Goal: Transaction & Acquisition: Register for event/course

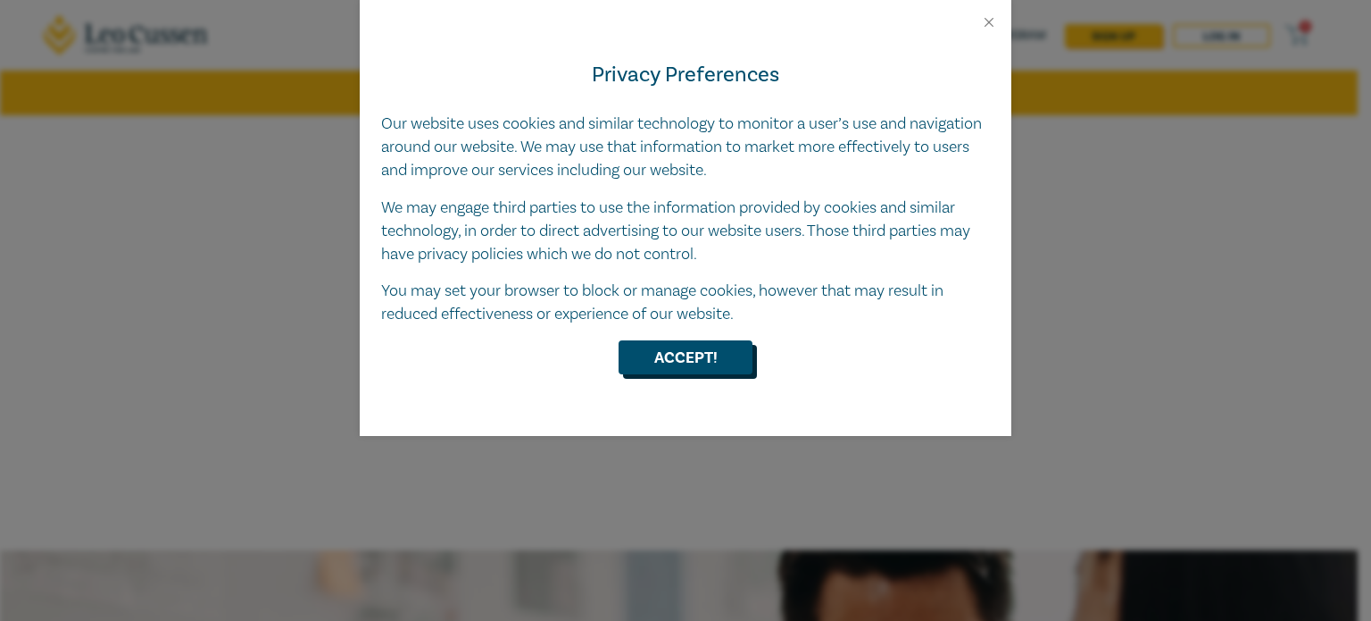
click at [688, 354] on button "Accept!" at bounding box center [686, 357] width 134 height 34
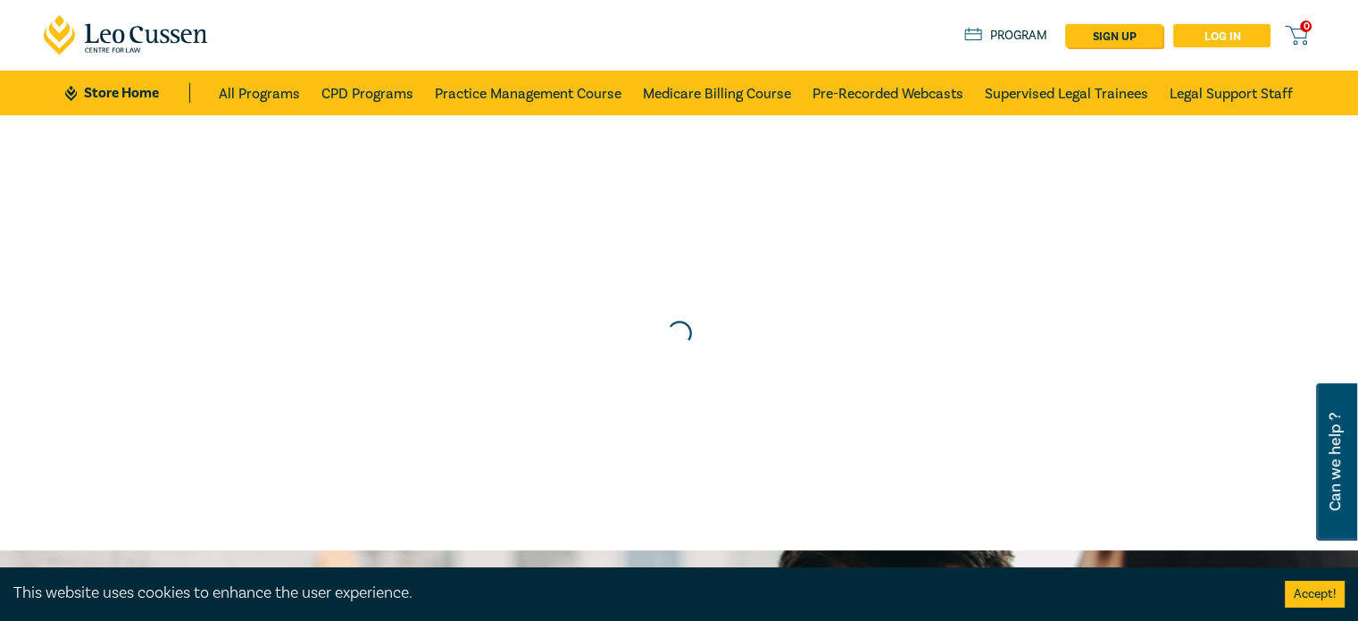
click at [1203, 35] on link "Log in" at bounding box center [1221, 35] width 97 height 23
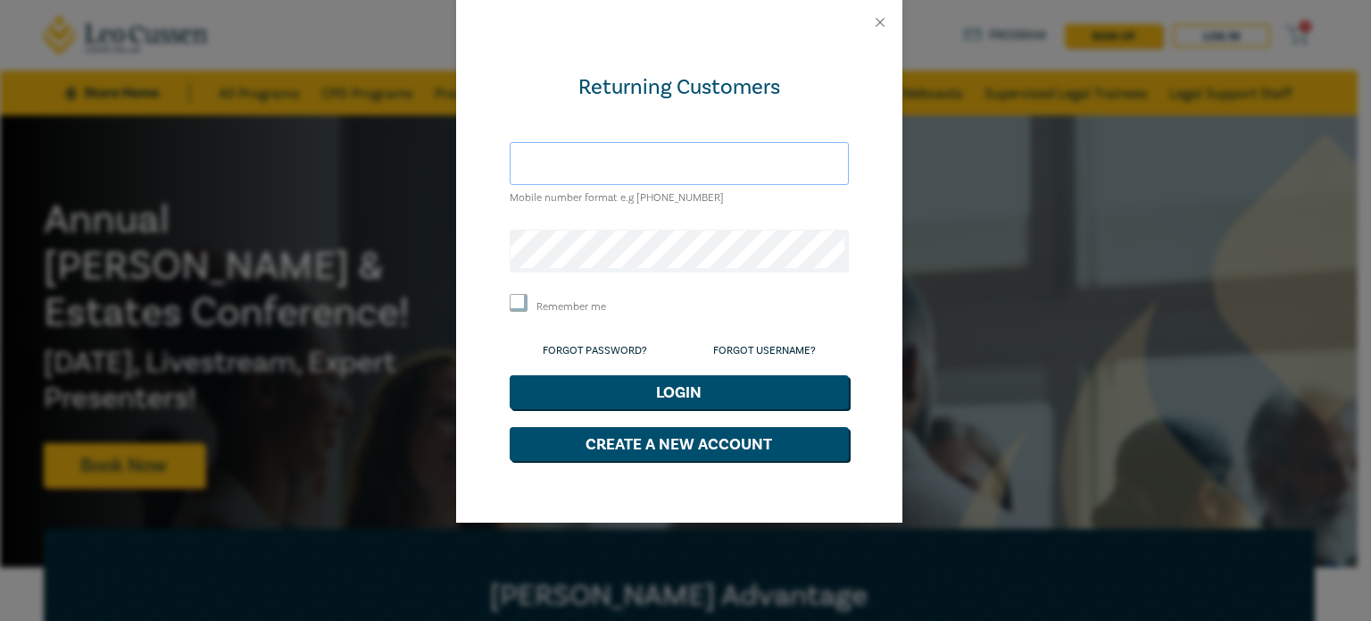
click at [596, 171] on input "text" at bounding box center [679, 163] width 339 height 43
paste input "[PERSON_NAME][EMAIL_ADDRESS][DOMAIN_NAME]"
type input "[PERSON_NAME][EMAIL_ADDRESS][DOMAIN_NAME]"
click at [517, 299] on input "Remember me" at bounding box center [519, 303] width 18 height 18
checkbox input "true"
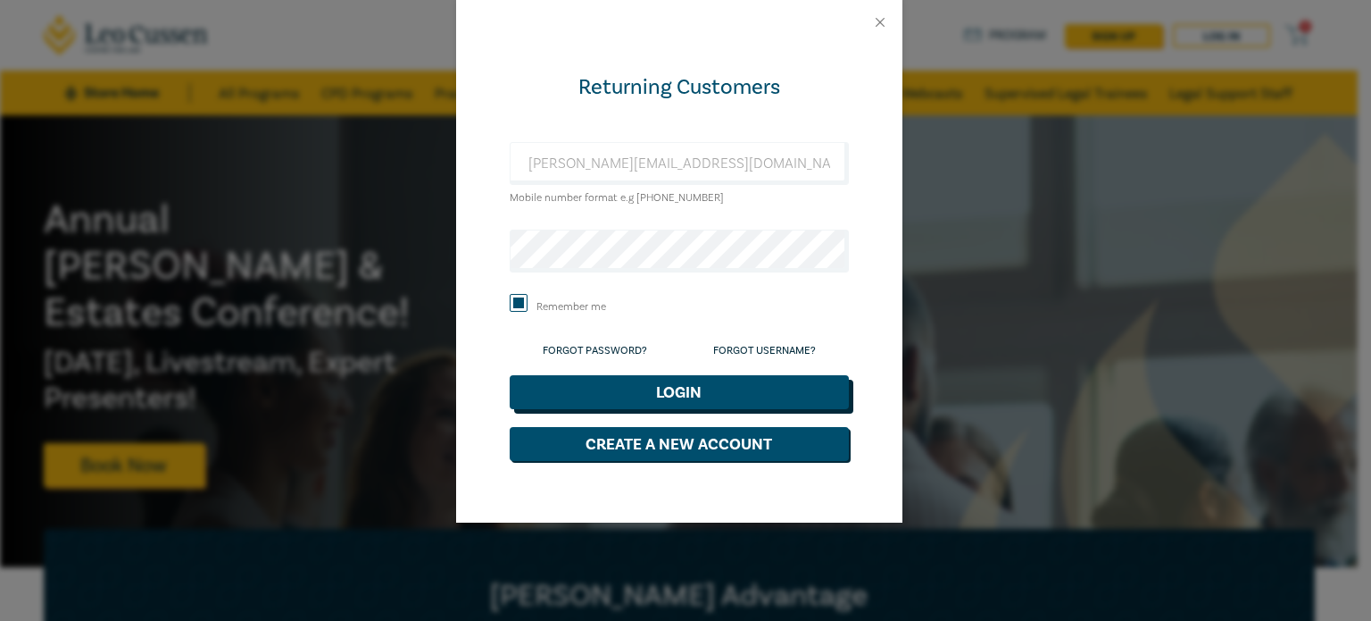
click at [636, 392] on button "Login" at bounding box center [679, 392] width 339 height 34
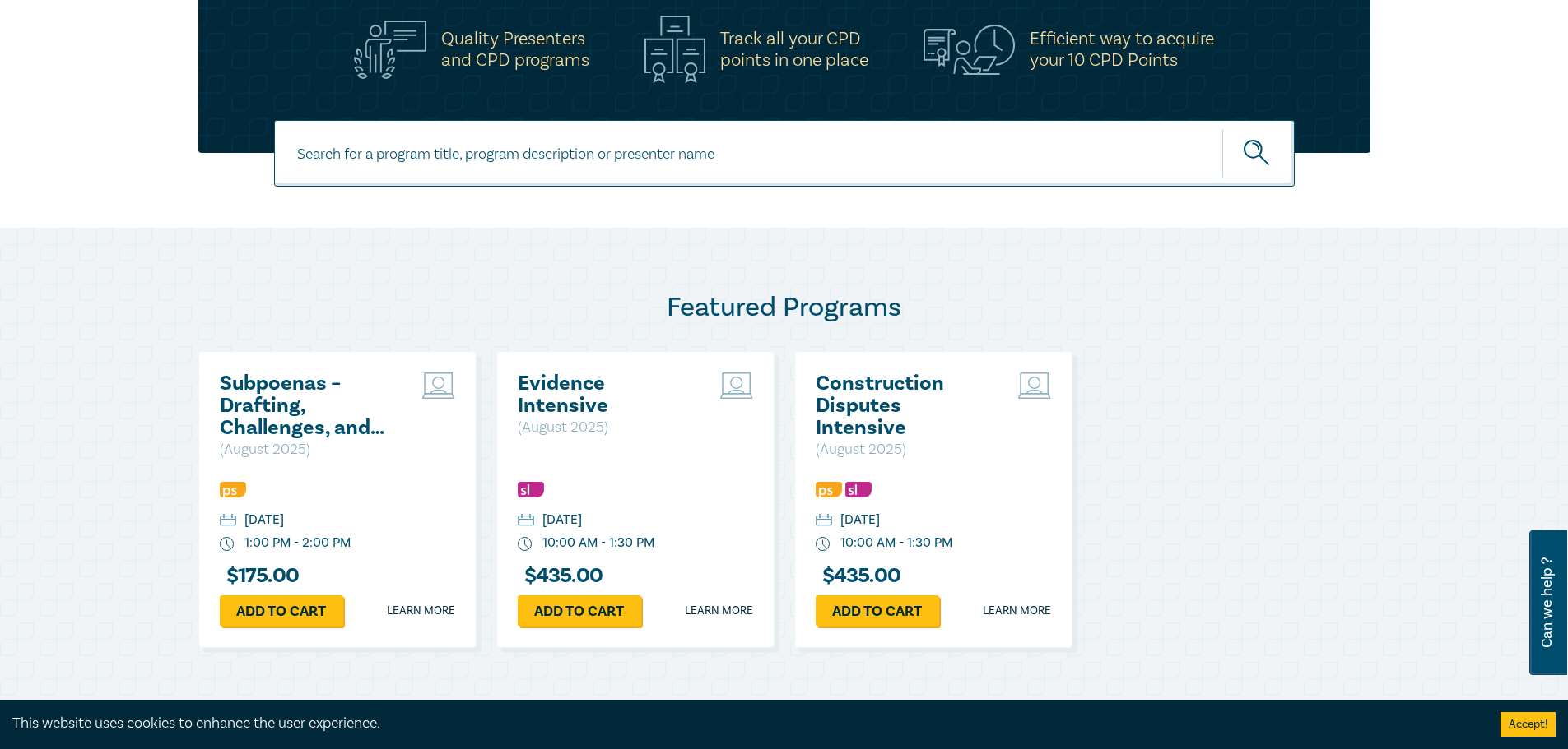
scroll to position [576, 0]
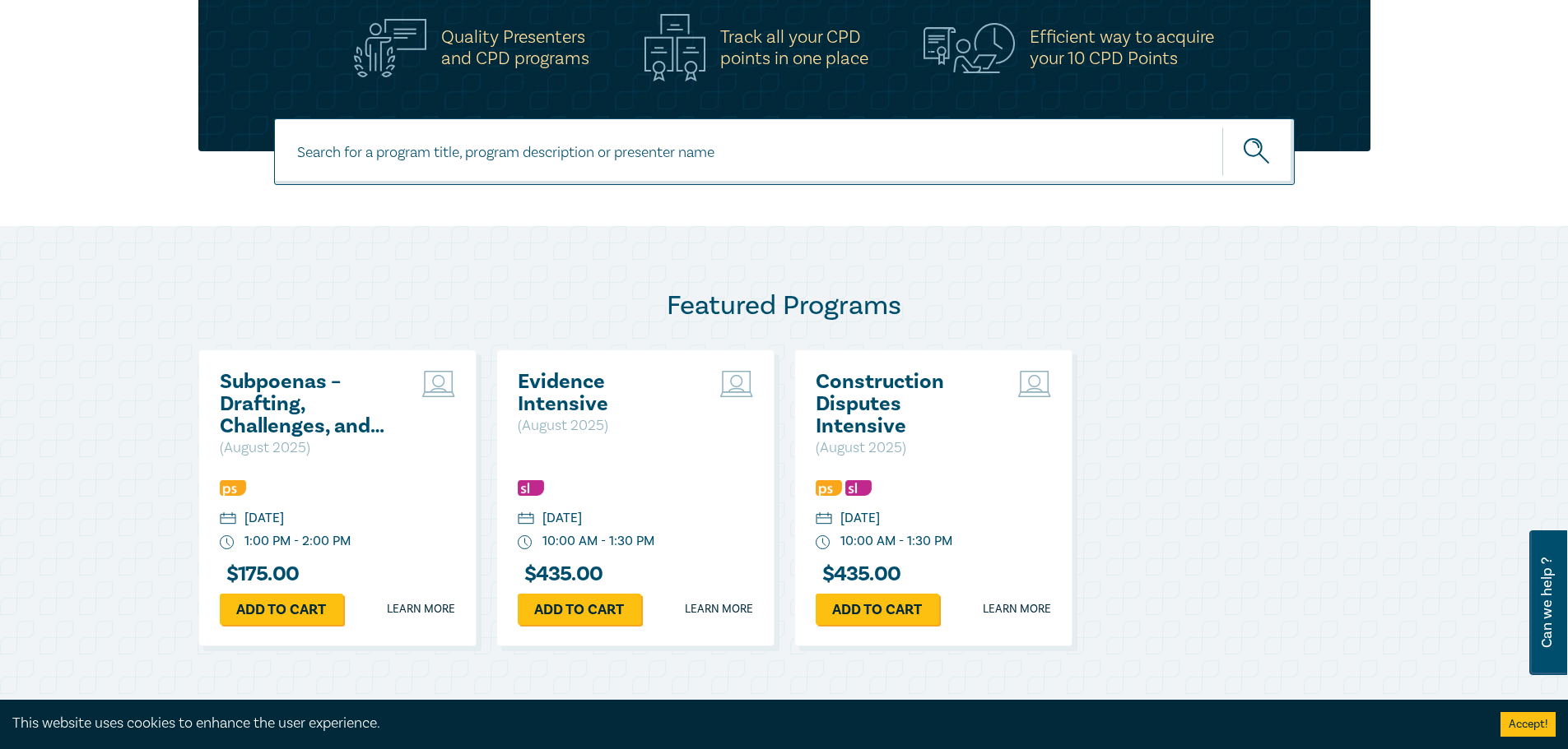
click at [489, 161] on input at bounding box center [784, 152] width 1020 height 66
paste input "Owner-Builder Intensive – Contracts, Claims & Compliance | Wed 15 Oct | Livestr…"
type input "Owner-Builder Intensive – Contracts, Claims & Compliance | Wed 15 Oct | Livestr…"
click at [1222, 127] on button "submit" at bounding box center [1258, 152] width 73 height 50
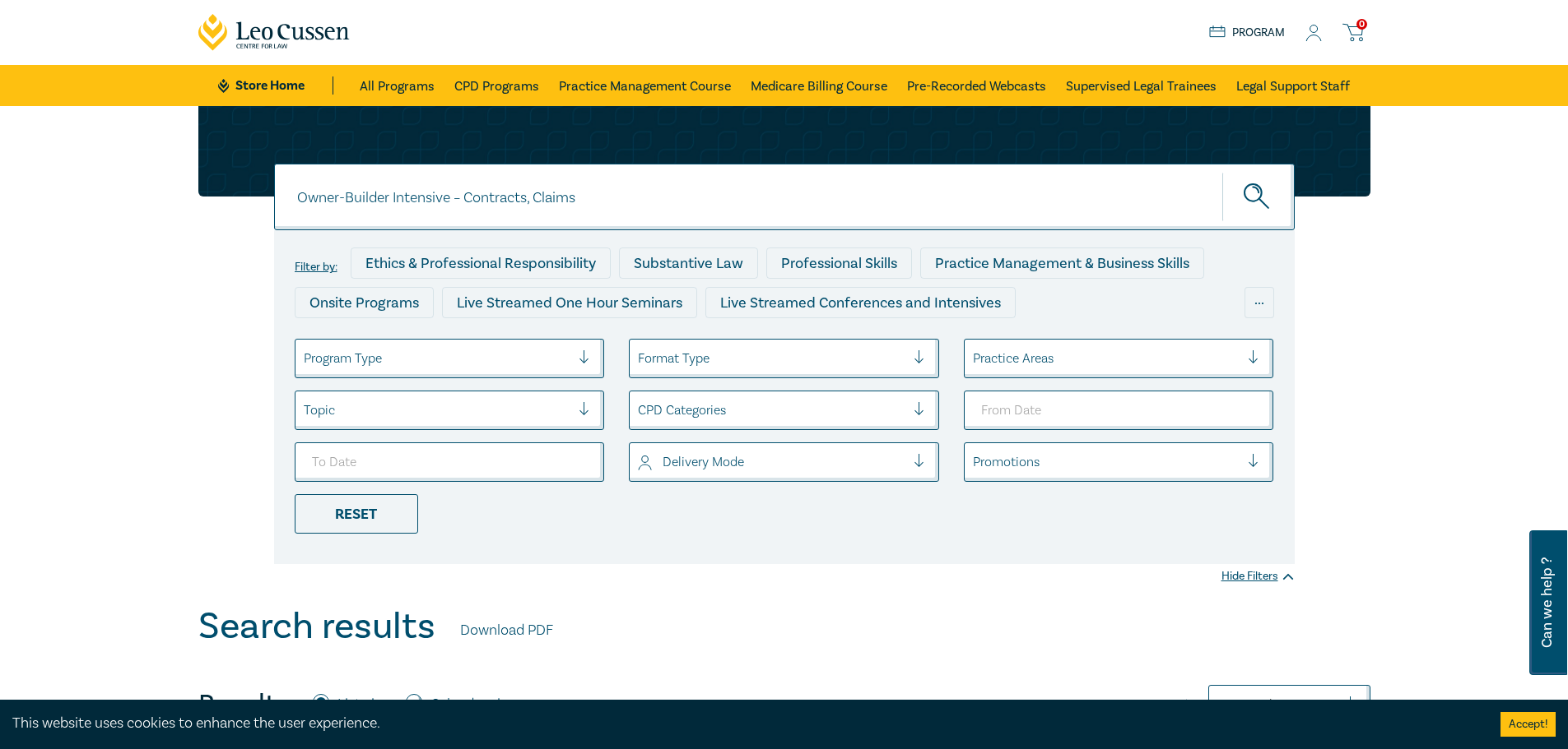
click at [150, 382] on div "Owner-Builder Intensive – Contracts, Claims Owner-Builder Intensive – Contracts…" at bounding box center [784, 356] width 1568 height 499
click at [418, 78] on link "All Programs" at bounding box center [396, 86] width 75 height 41
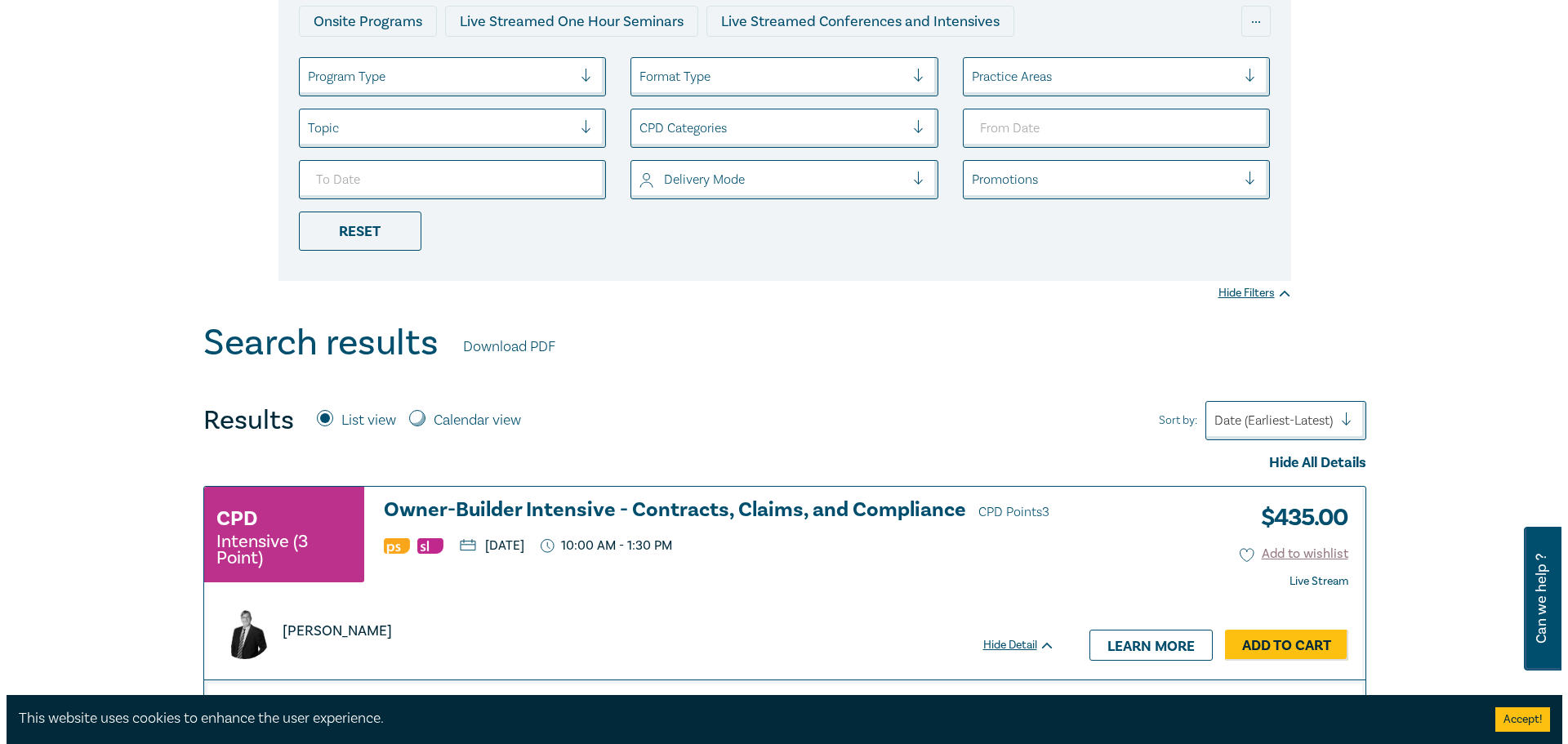
scroll to position [408, 0]
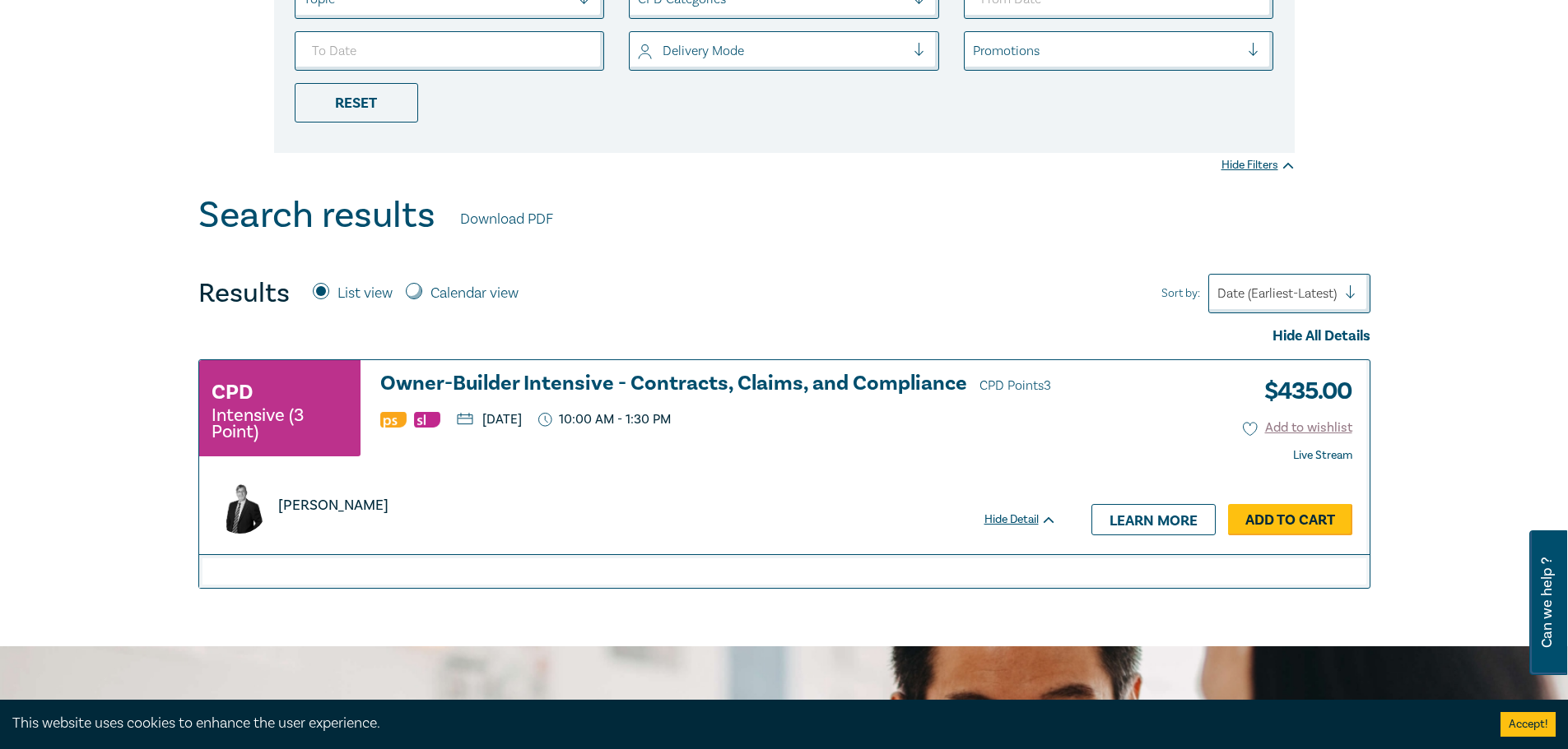
click at [1282, 524] on link "Add to Cart" at bounding box center [1290, 520] width 124 height 31
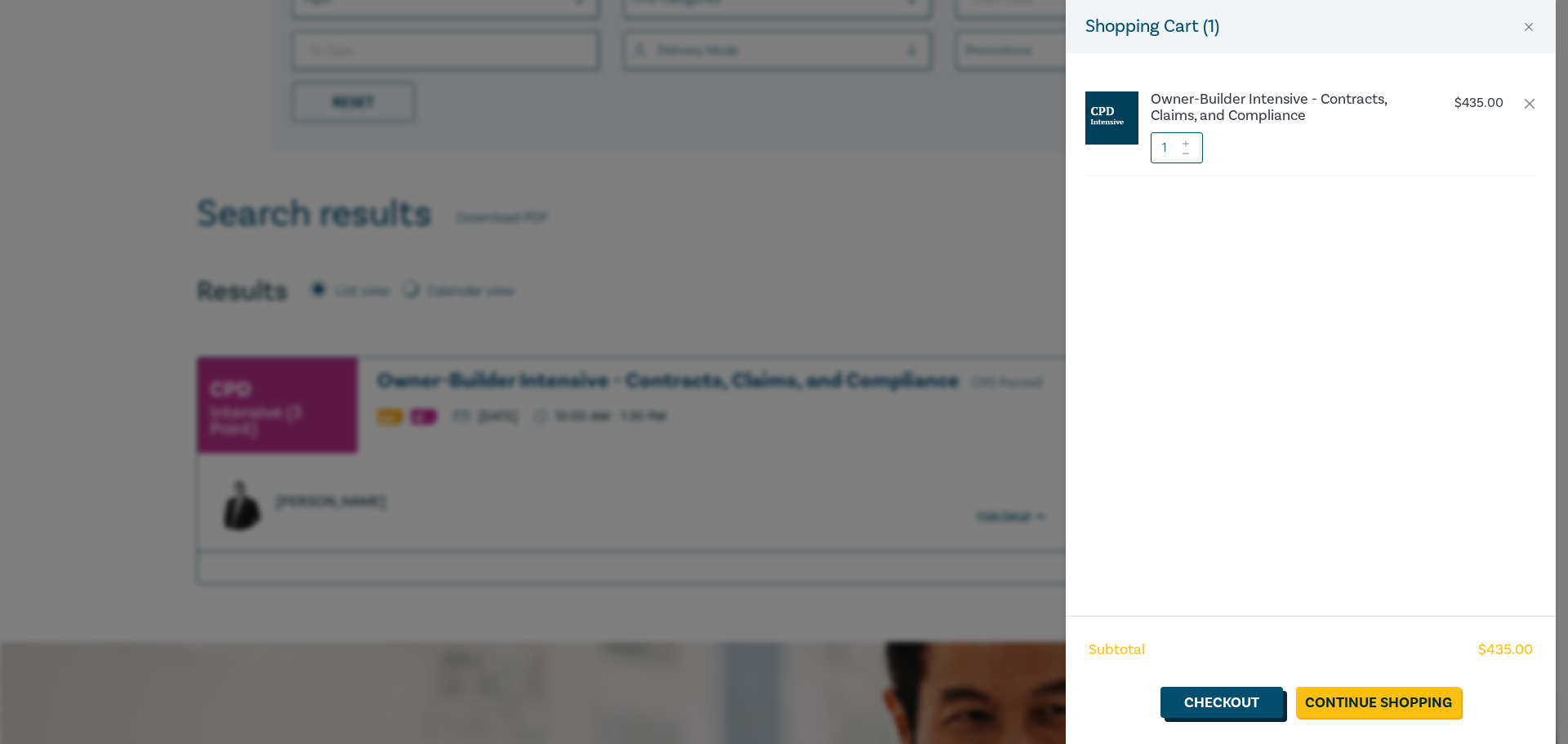
click at [1224, 701] on link "Checkout" at bounding box center [1222, 703] width 123 height 31
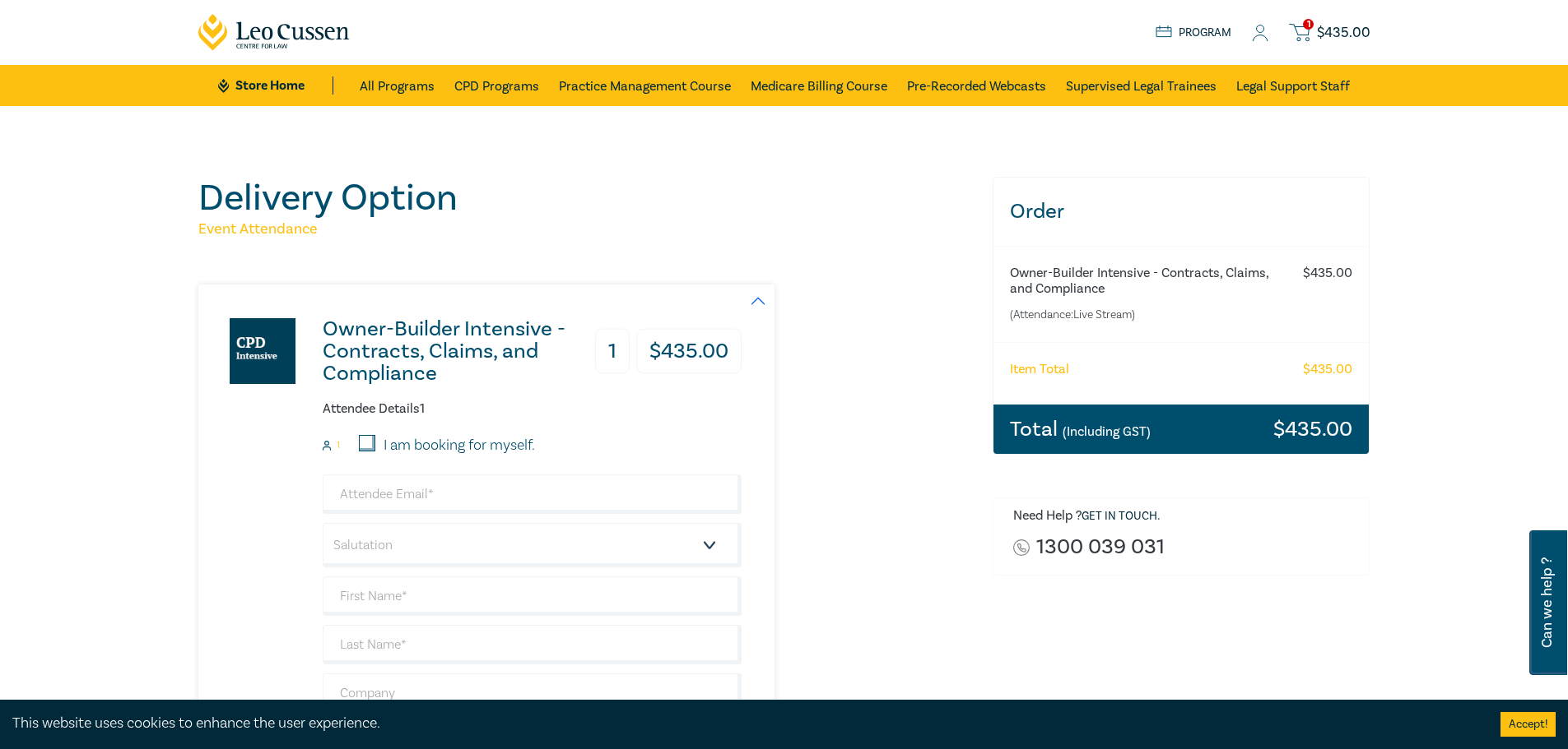
click at [372, 452] on div "I am booking for myself." at bounding box center [446, 445] width 176 height 21
click at [368, 440] on input "I am booking for myself." at bounding box center [367, 443] width 17 height 17
checkbox input "true"
type input "[PERSON_NAME][EMAIL_ADDRESS][DOMAIN_NAME]"
type input "[PERSON_NAME]"
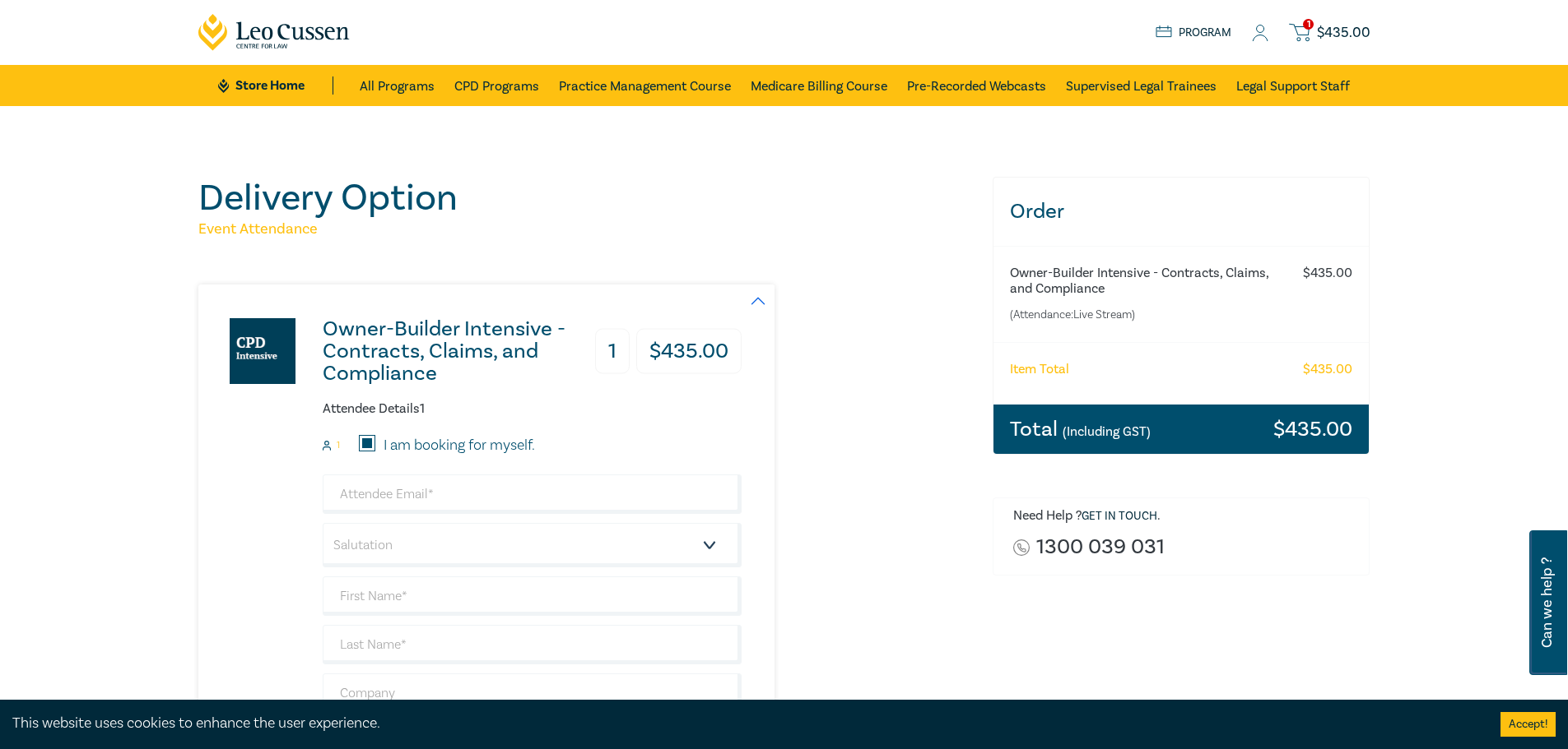
type input "[PERSON_NAME]"
type input "boutique lawyers"
type input "410620563"
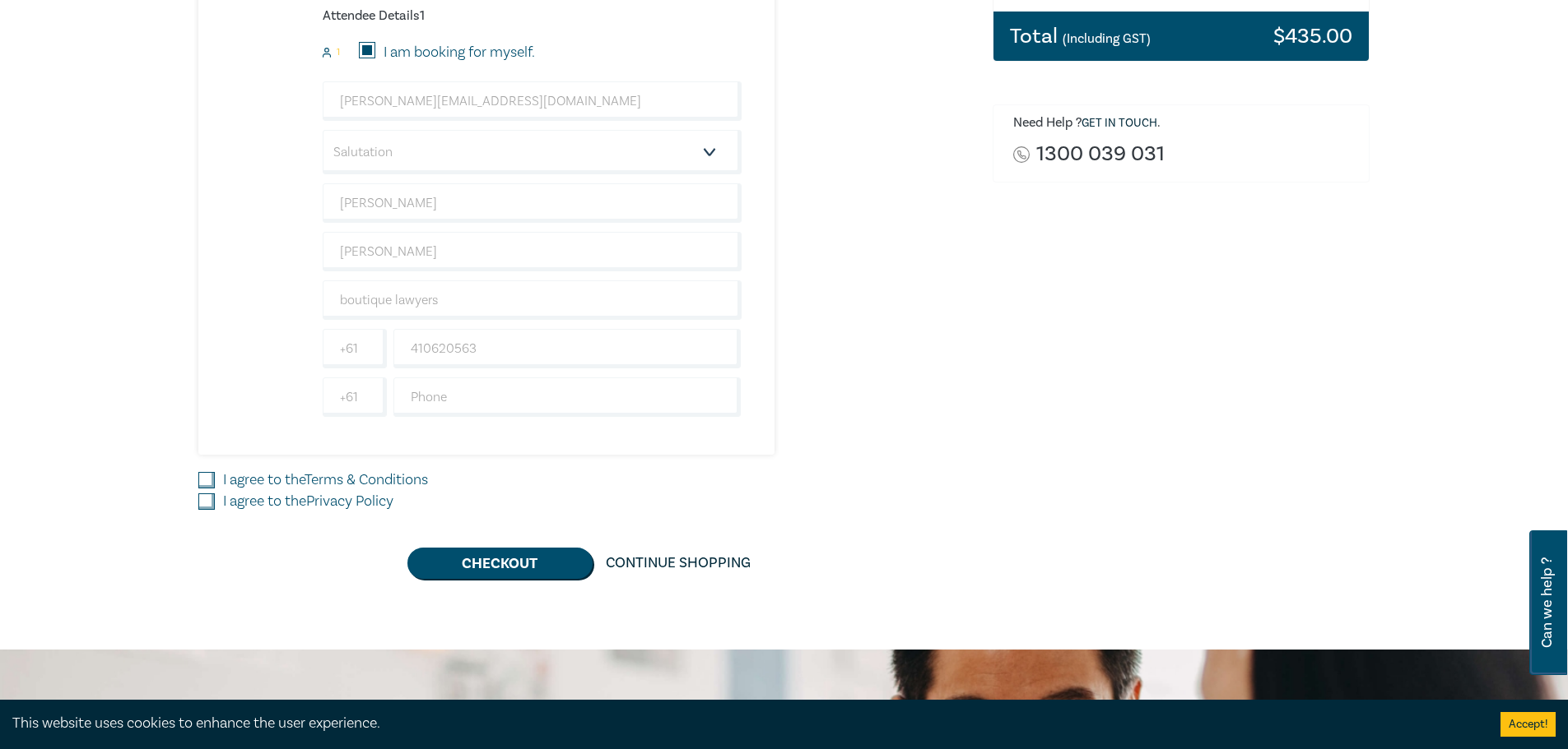
scroll to position [576, 0]
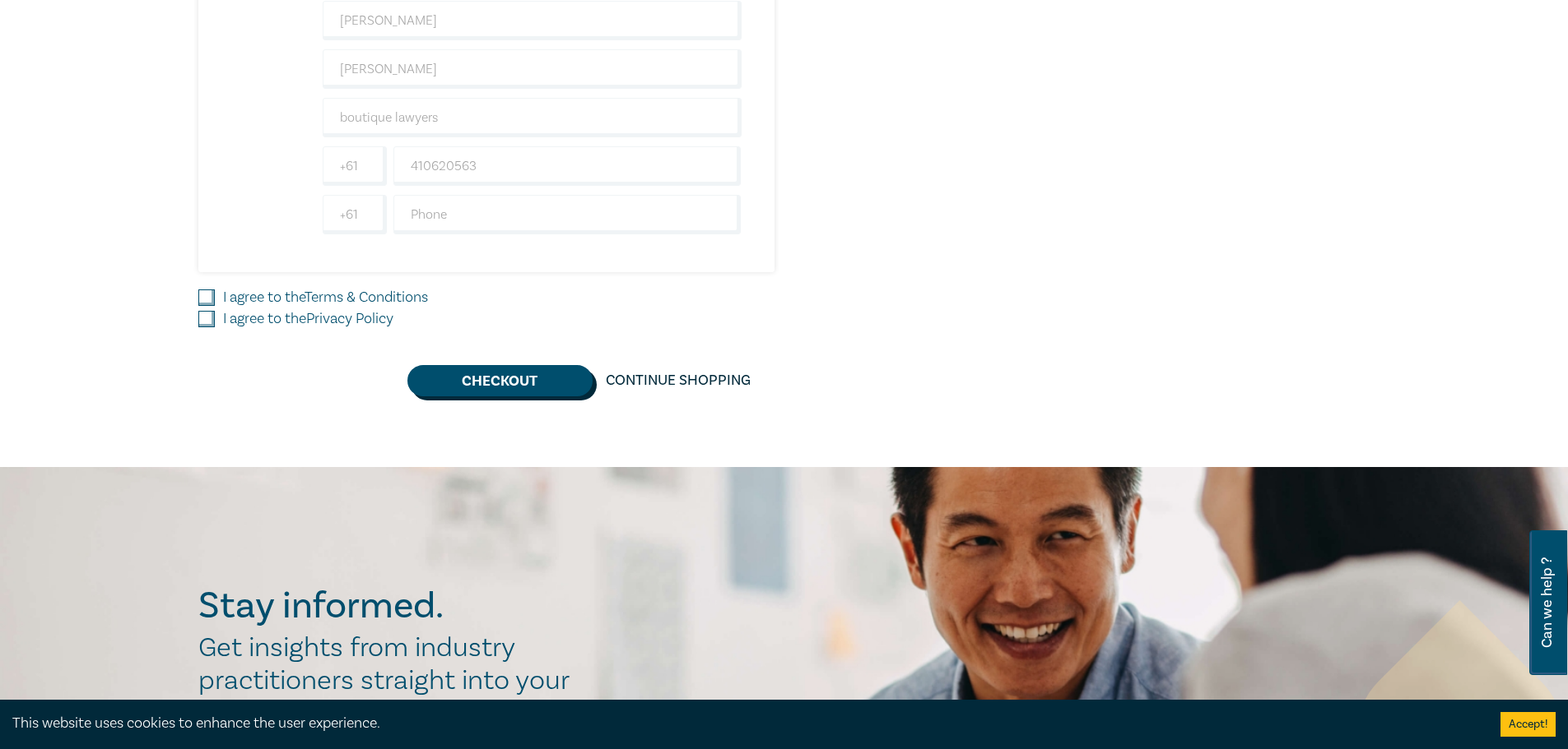
drag, startPoint x: 496, startPoint y: 379, endPoint x: 135, endPoint y: 323, distance: 365.3
click at [215, 300] on div "I agree to the Terms & Conditions" at bounding box center [585, 298] width 774 height 21
click at [200, 298] on input "I agree to the Terms & Conditions" at bounding box center [206, 298] width 17 height 17
checkbox input "true"
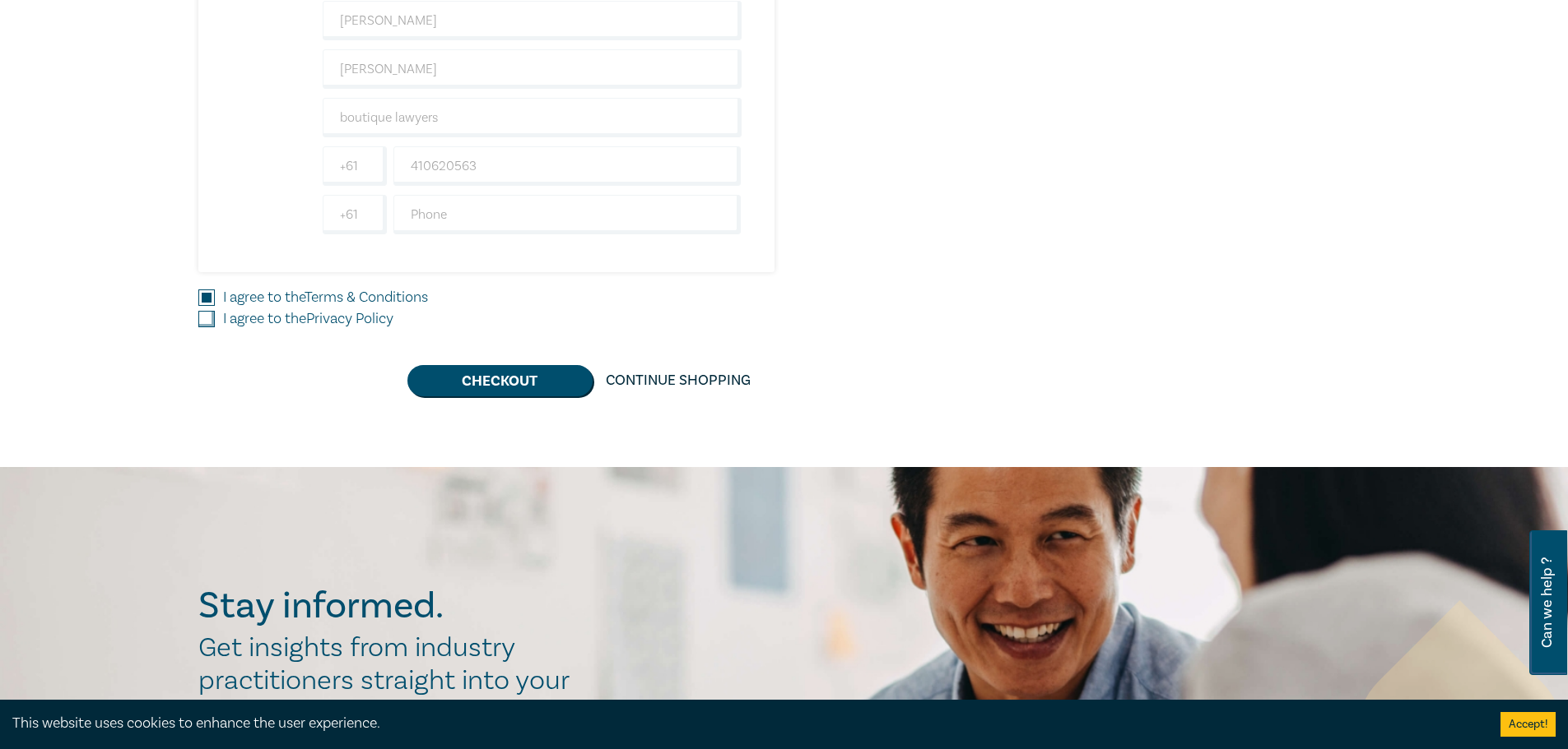
click at [205, 324] on input "I agree to the Privacy Policy" at bounding box center [206, 320] width 17 height 17
checkbox input "true"
click at [470, 382] on button "Checkout" at bounding box center [500, 380] width 185 height 31
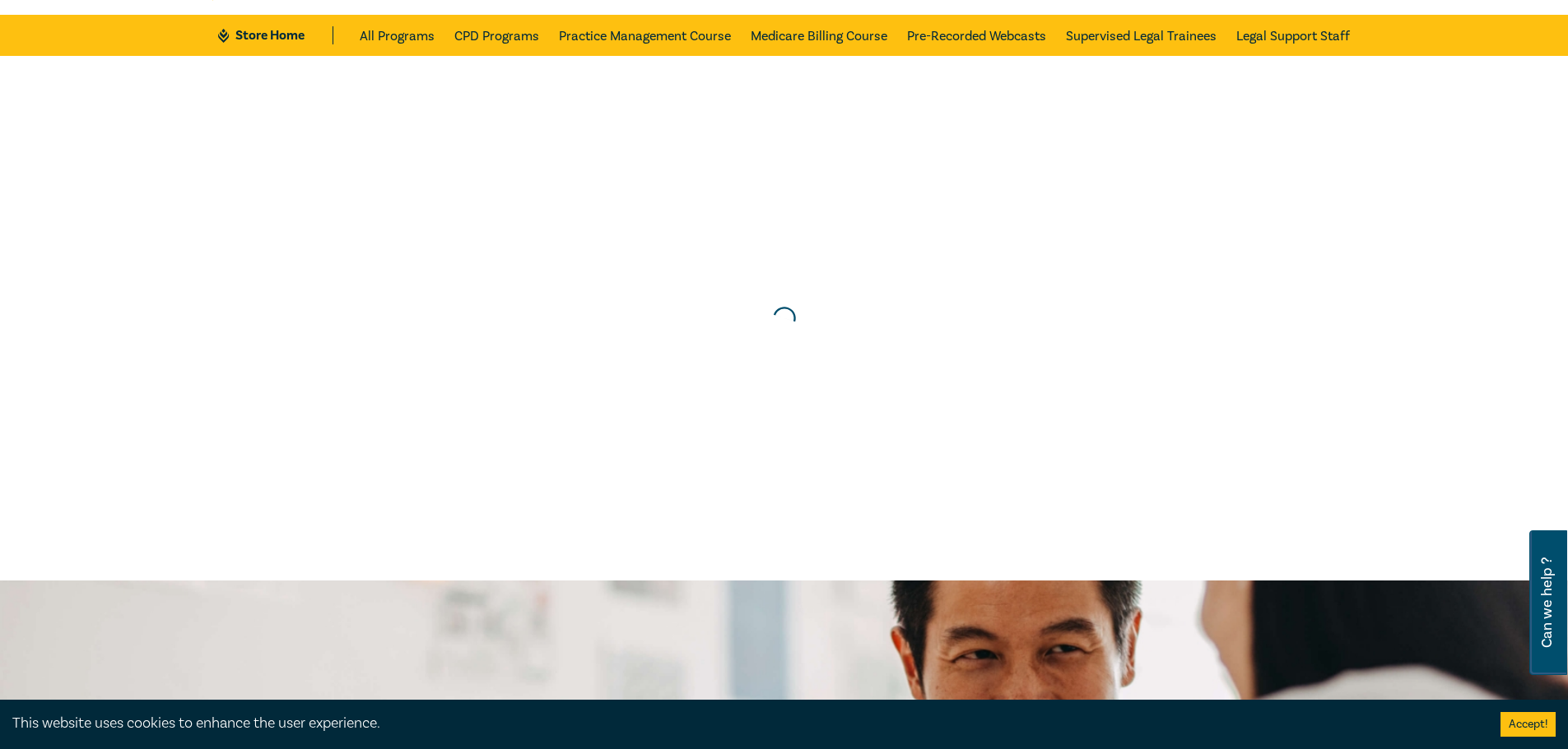
scroll to position [0, 0]
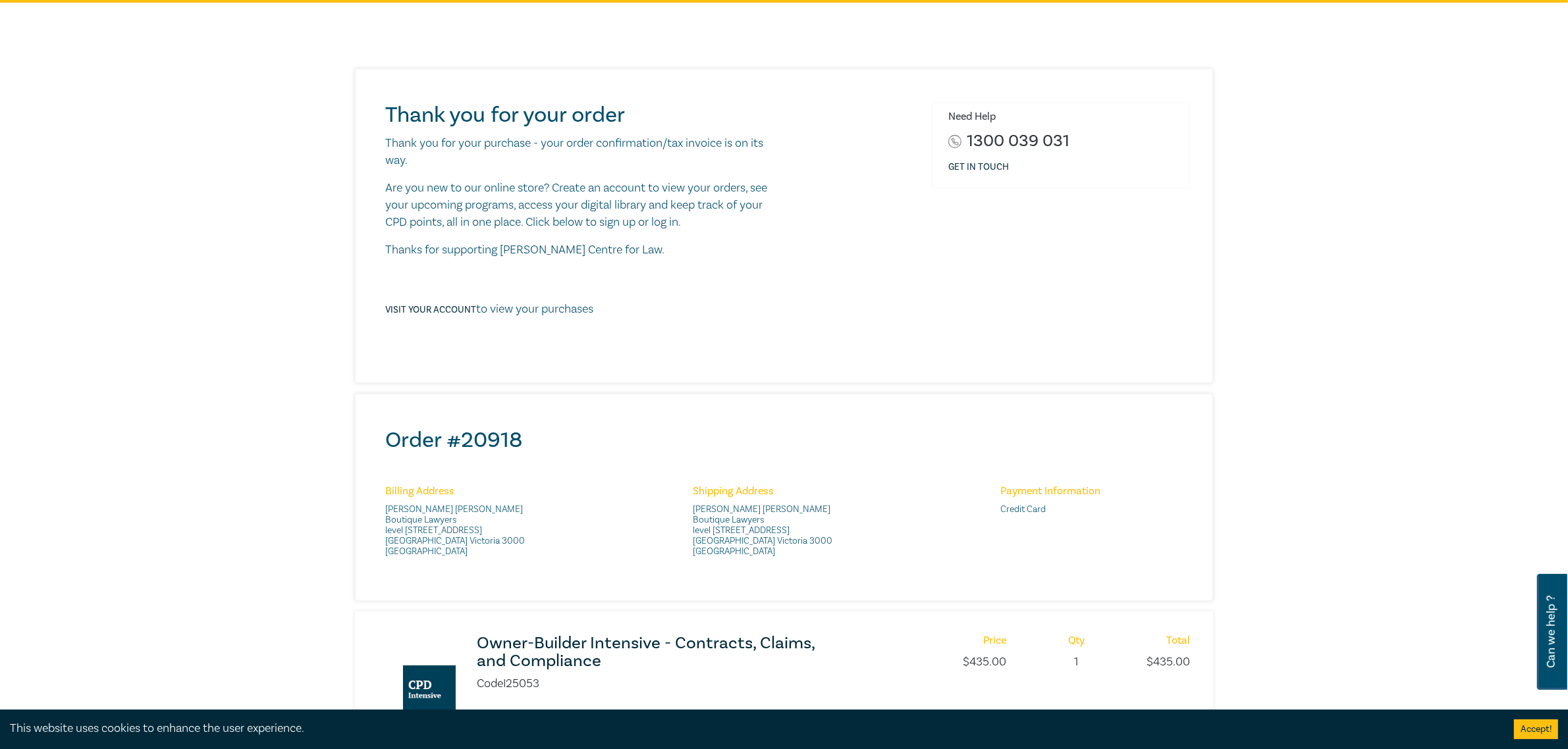
scroll to position [164, 0]
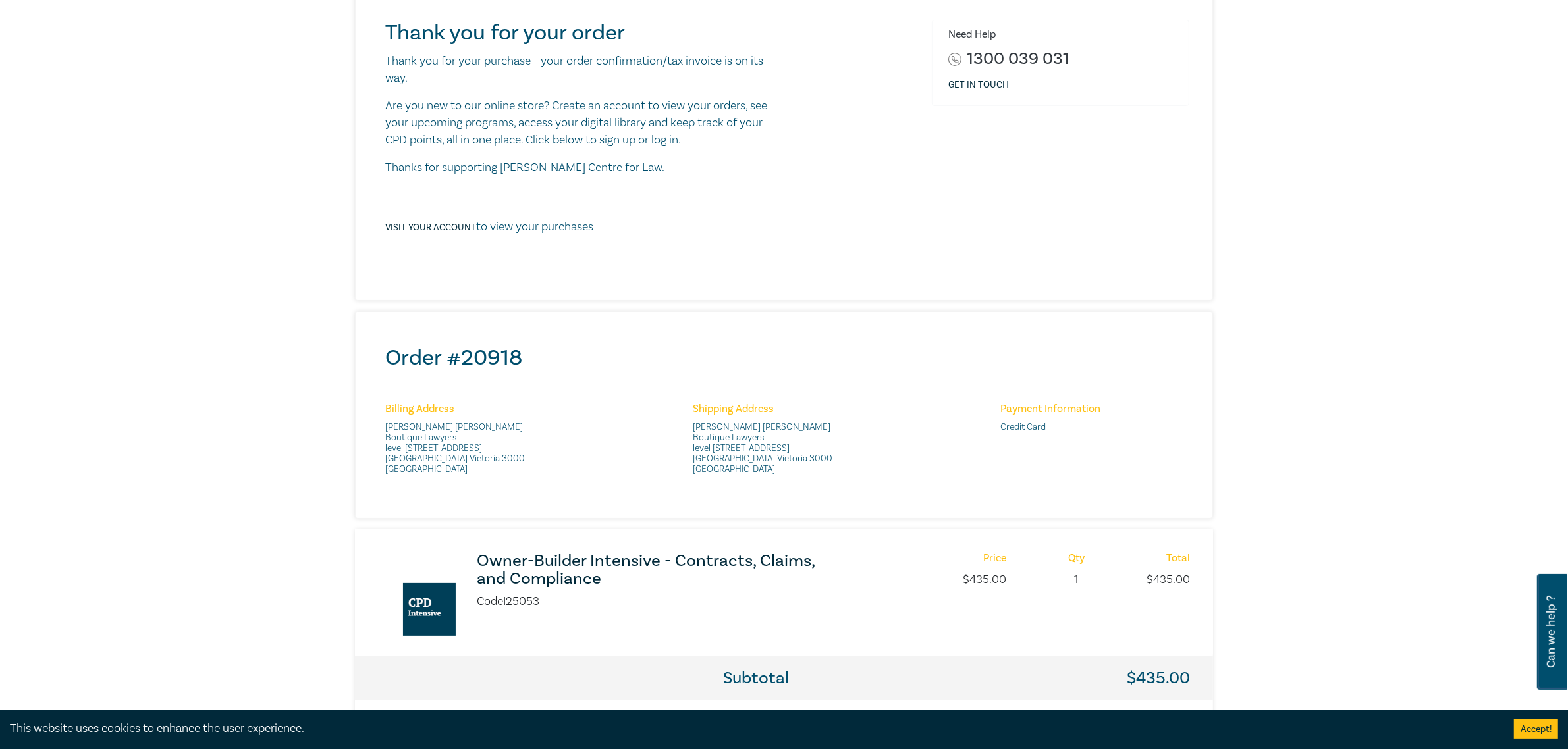
click at [1254, 341] on div "Thank you for your order Thank you for your purchase - your order confirmation/…" at bounding box center [784, 392] width 1568 height 944
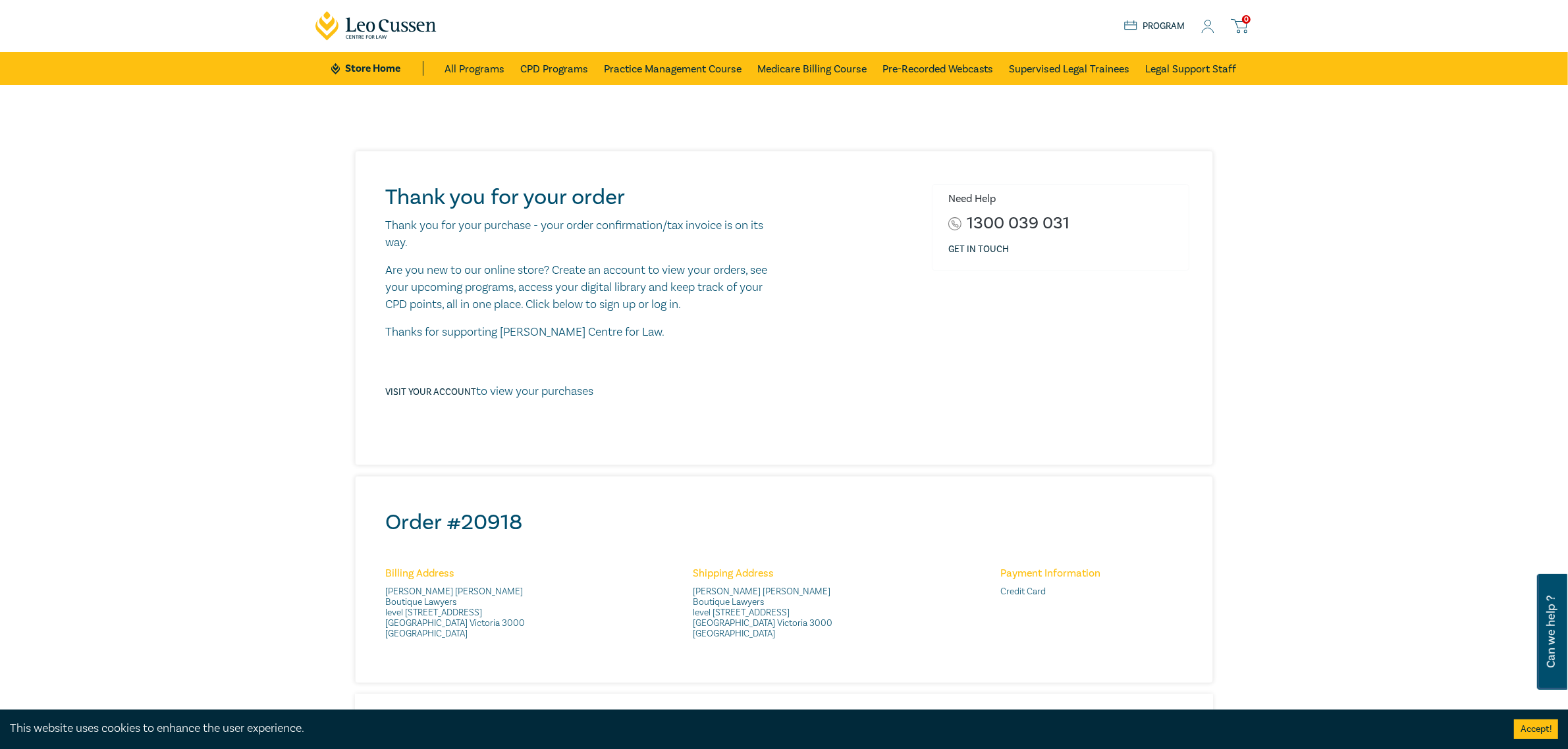
click at [510, 391] on p "Visit your account to view your purchases" at bounding box center [489, 391] width 208 height 17
click at [476, 390] on p "Visit your account to view your purchases" at bounding box center [489, 391] width 208 height 17
click at [1245, 28] on icon at bounding box center [1239, 24] width 15 height 9
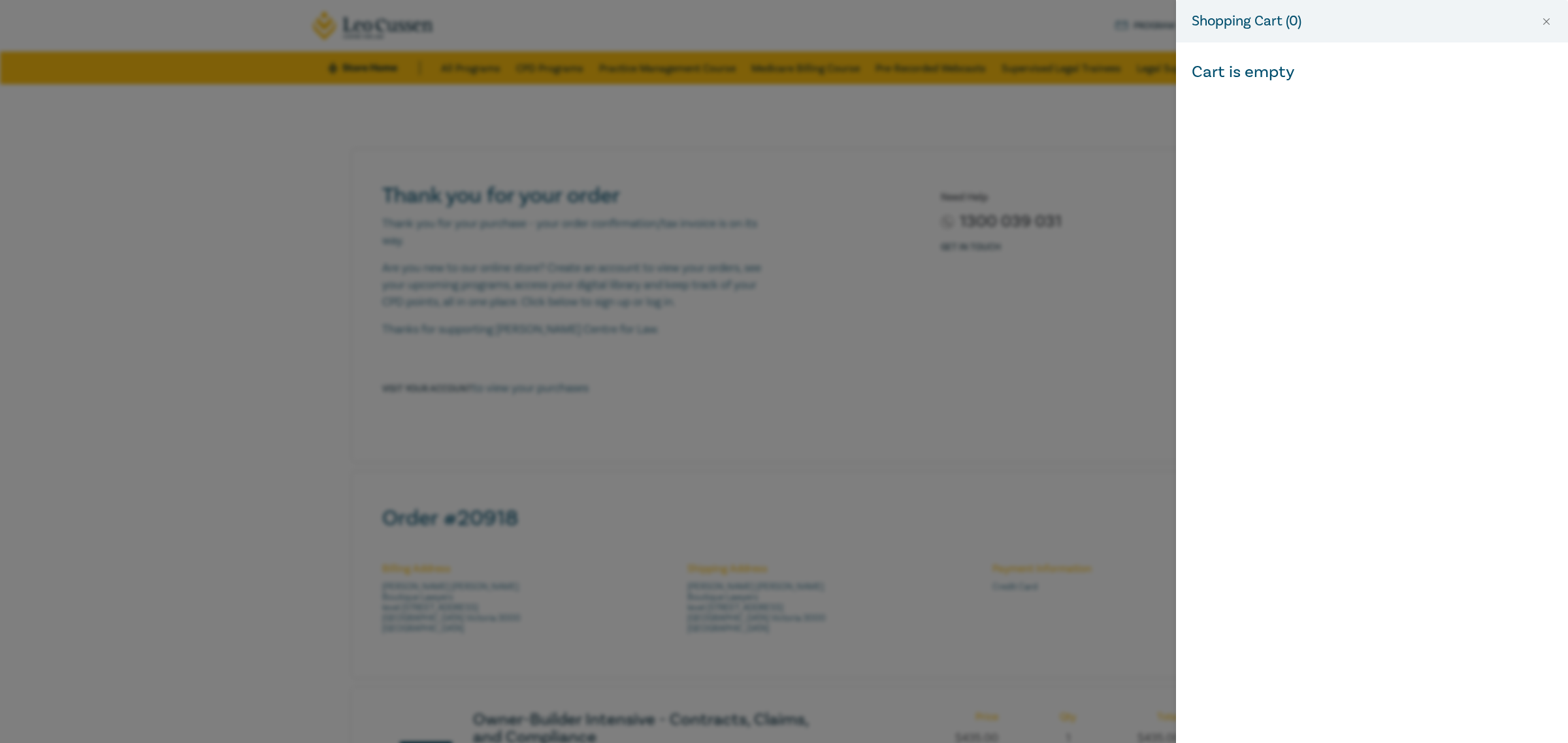
click at [461, 108] on div "Shopping Cart ( 0 ) Cart is empty" at bounding box center [784, 372] width 1568 height 743
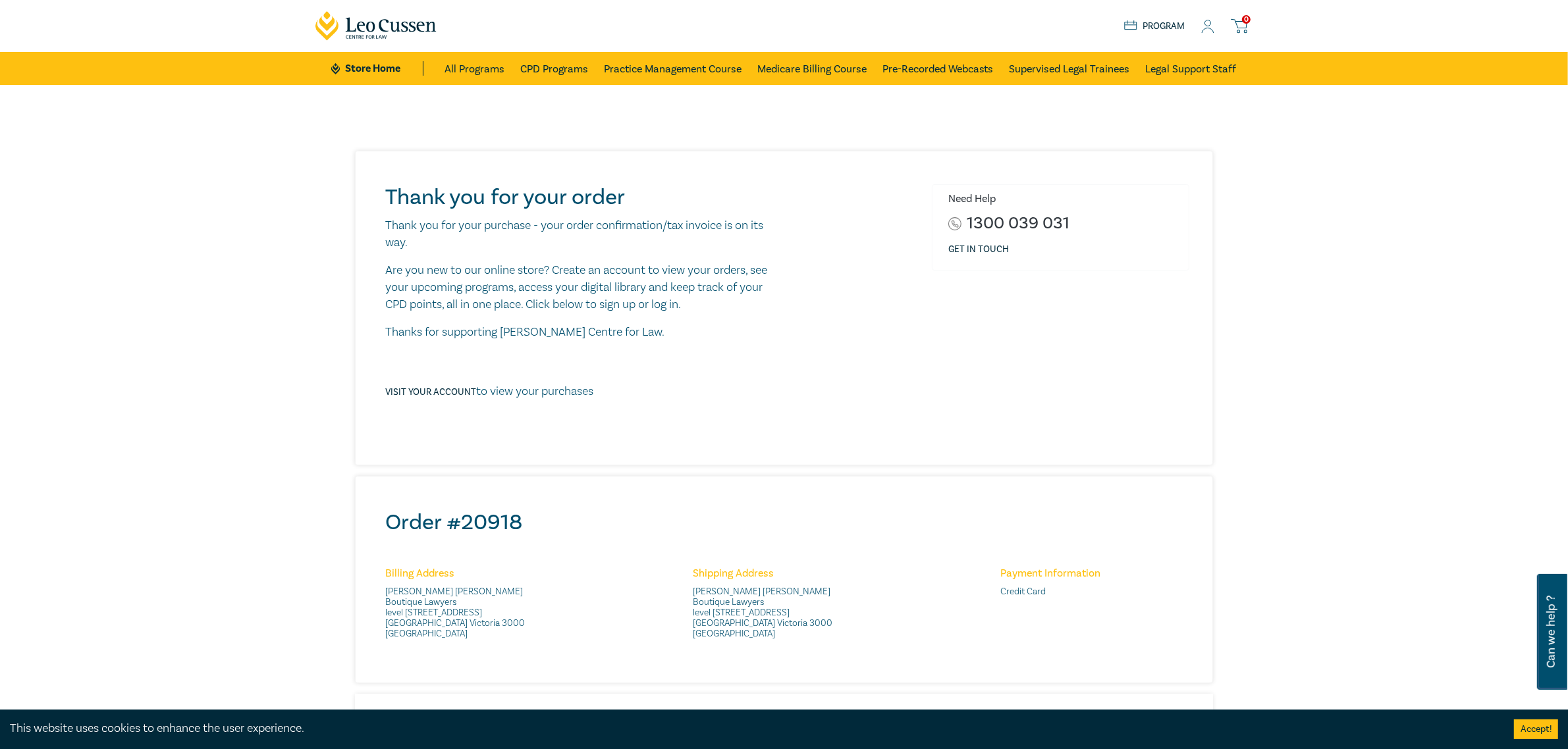
click at [1167, 27] on link "Program" at bounding box center [1154, 27] width 61 height 15
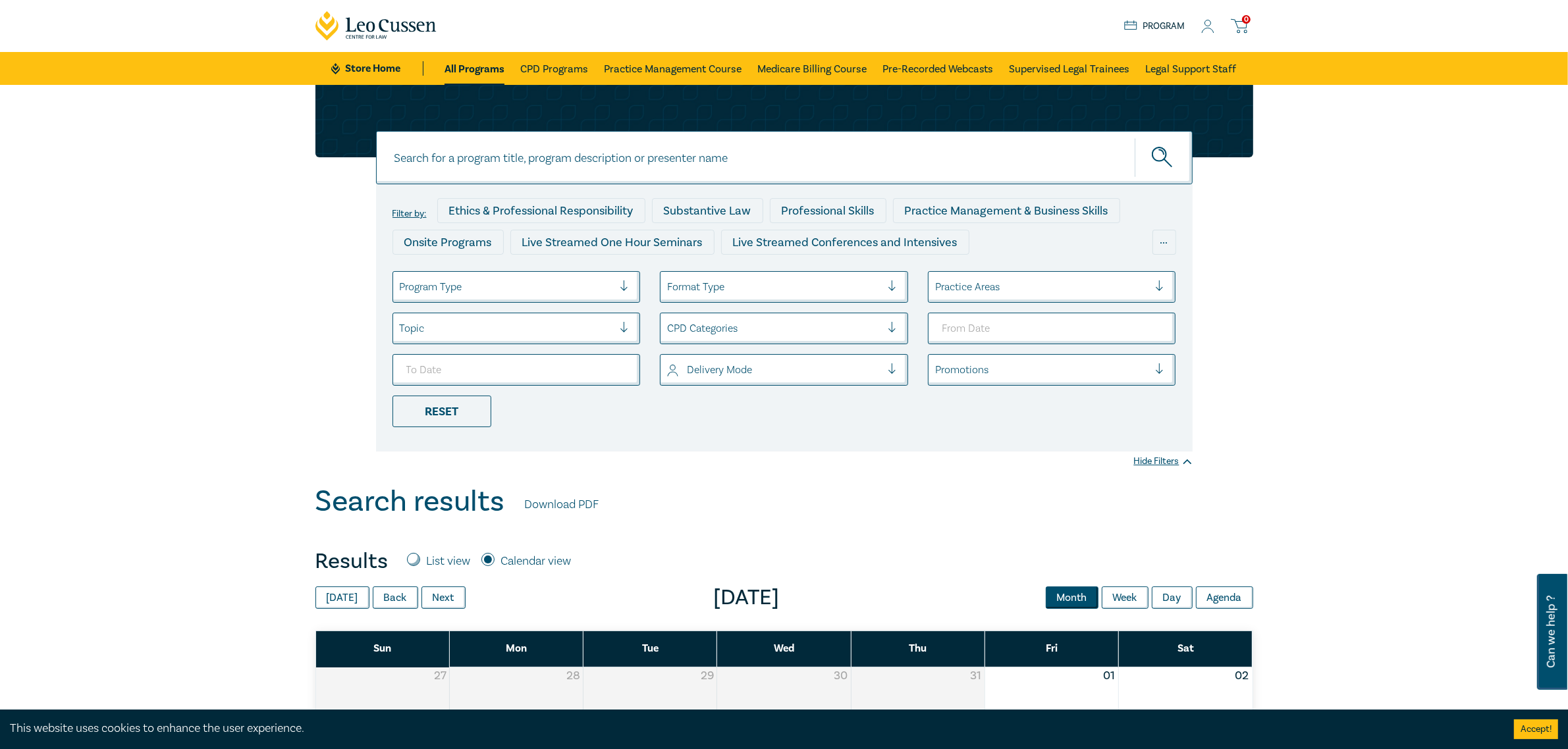
click at [1210, 27] on icon at bounding box center [1208, 27] width 13 height 14
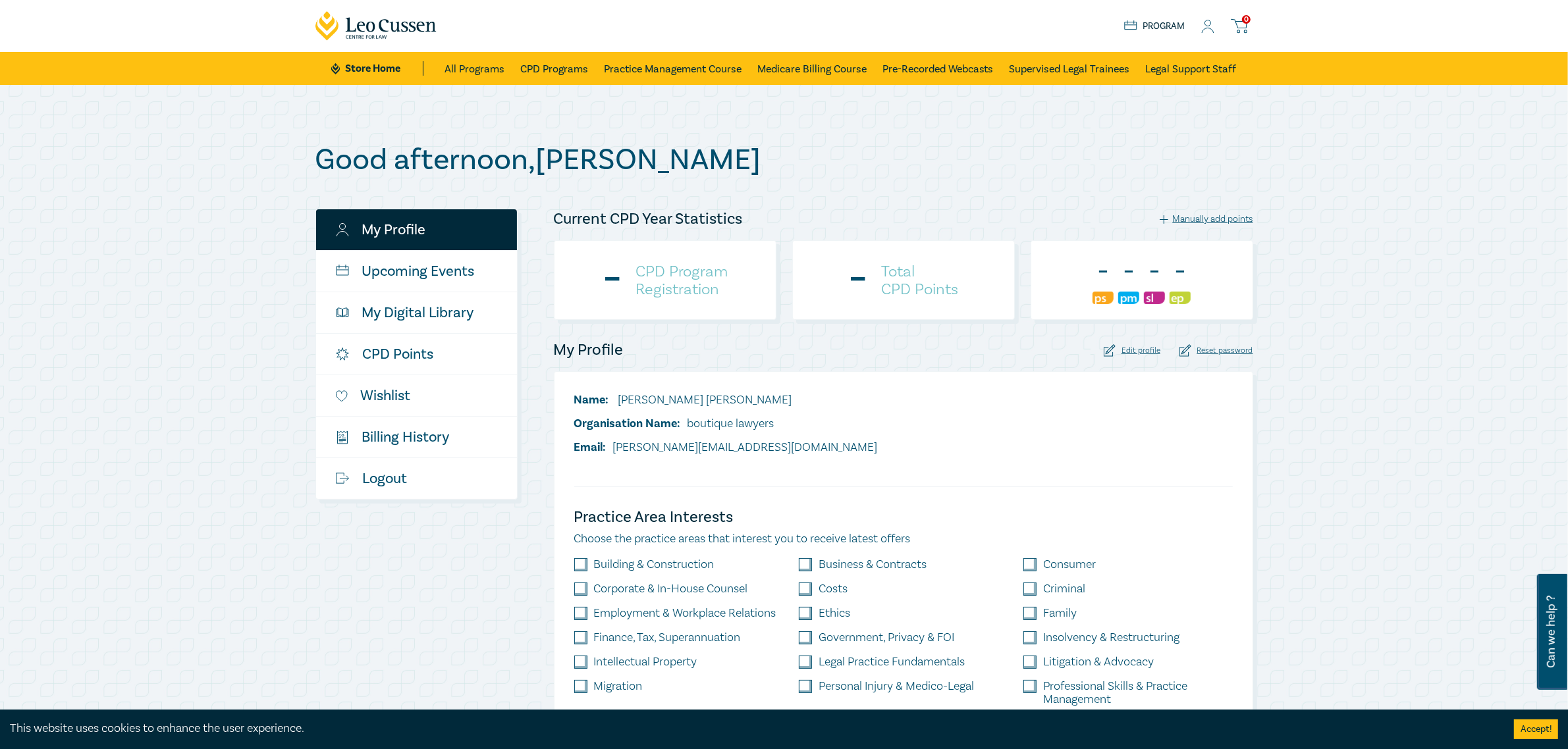
scroll to position [83, 0]
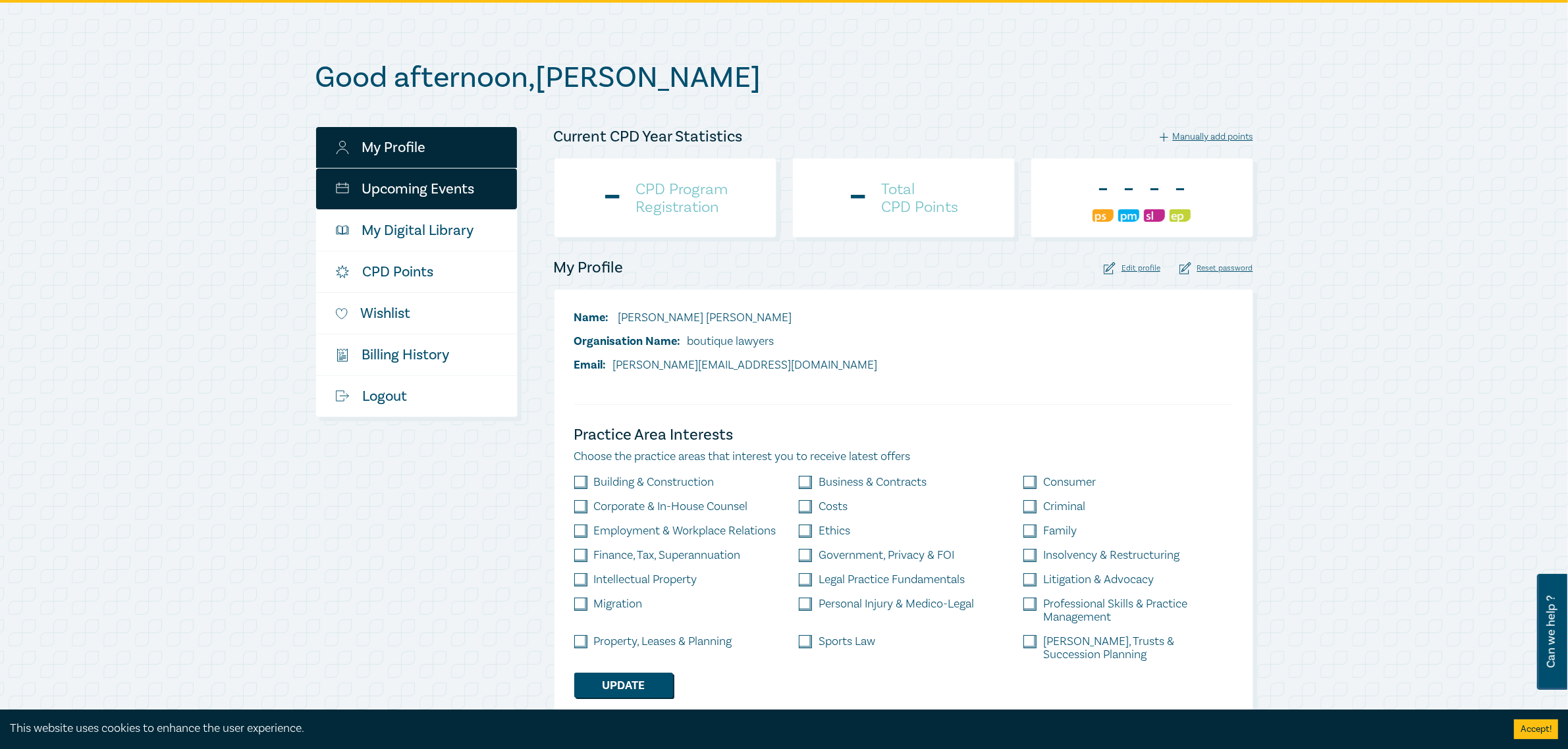
click at [378, 189] on link "Upcoming Events" at bounding box center [417, 189] width 201 height 41
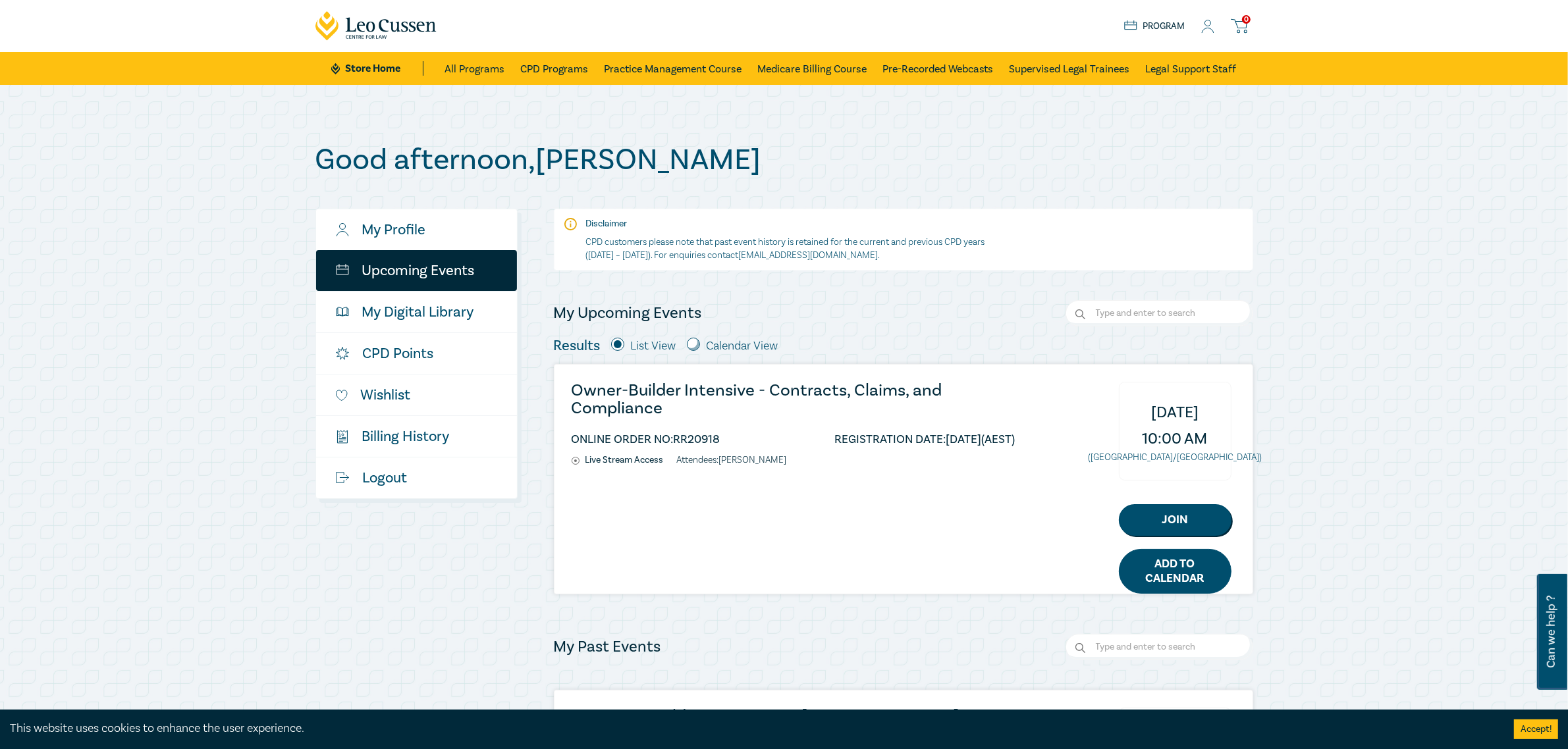
click at [1151, 573] on link "Add to Calendar" at bounding box center [1175, 571] width 113 height 45
